Goal: Task Accomplishment & Management: Complete application form

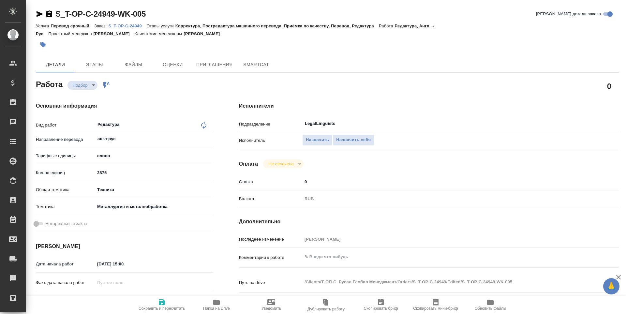
click at [224, 299] on span "Папка на Drive" at bounding box center [216, 304] width 47 height 12
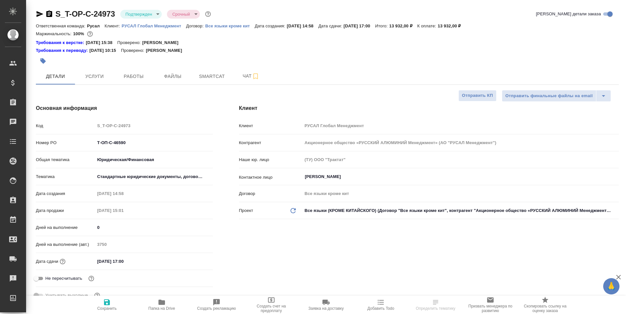
select select "RU"
click at [159, 303] on icon "button" at bounding box center [161, 301] width 7 height 5
select select "RU"
type textarea "x"
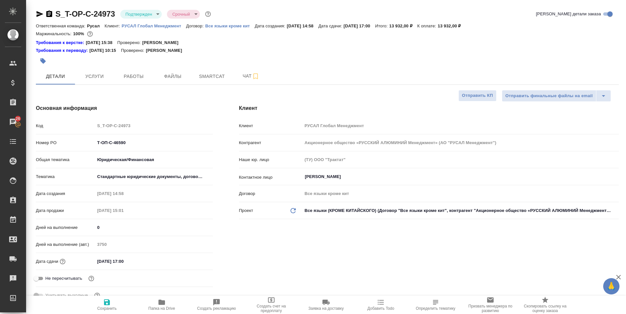
type textarea "x"
